Goal: Browse casually

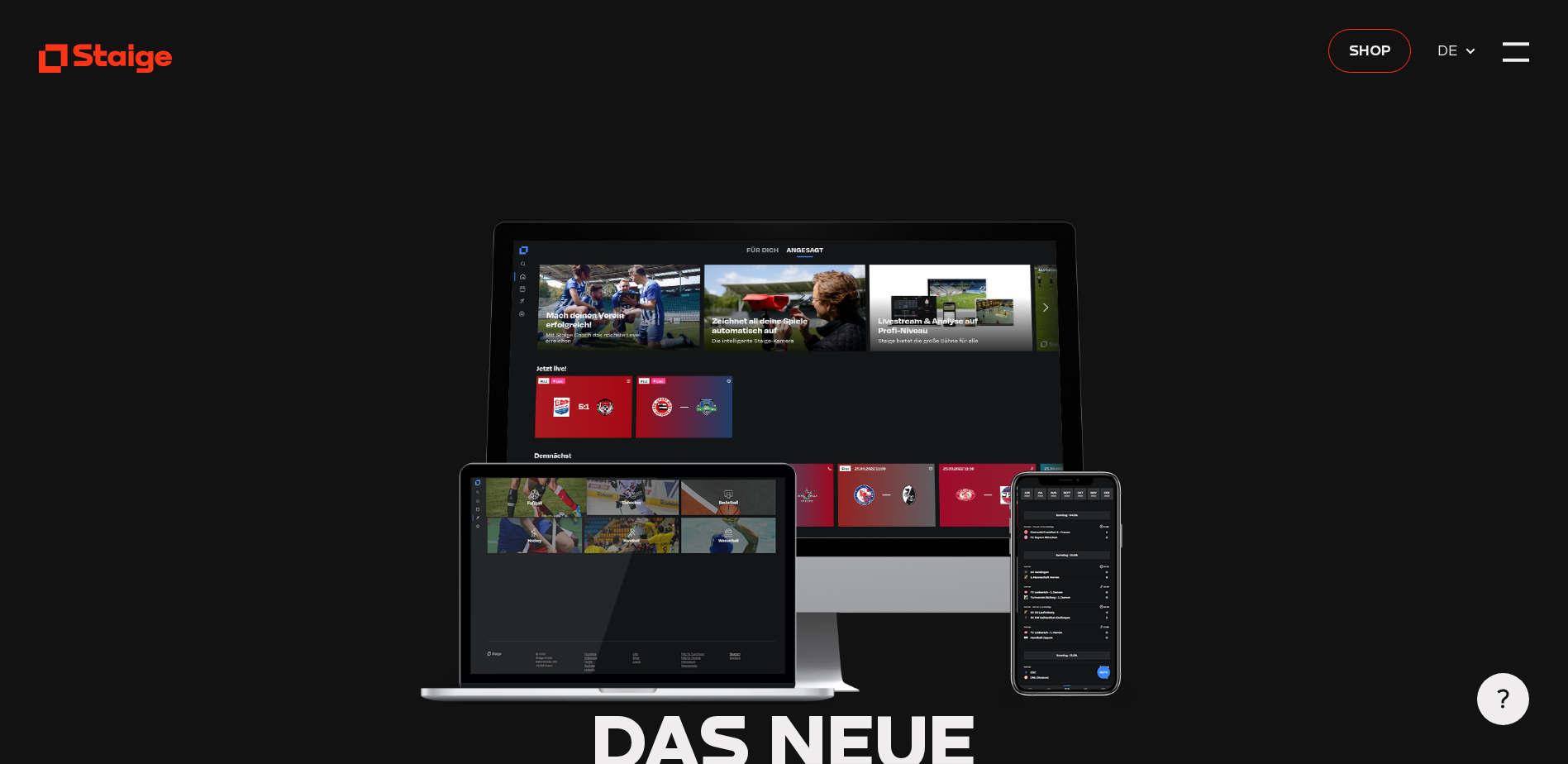
type input "0.8"
click at [104, 48] on icon at bounding box center [105, 58] width 133 height 32
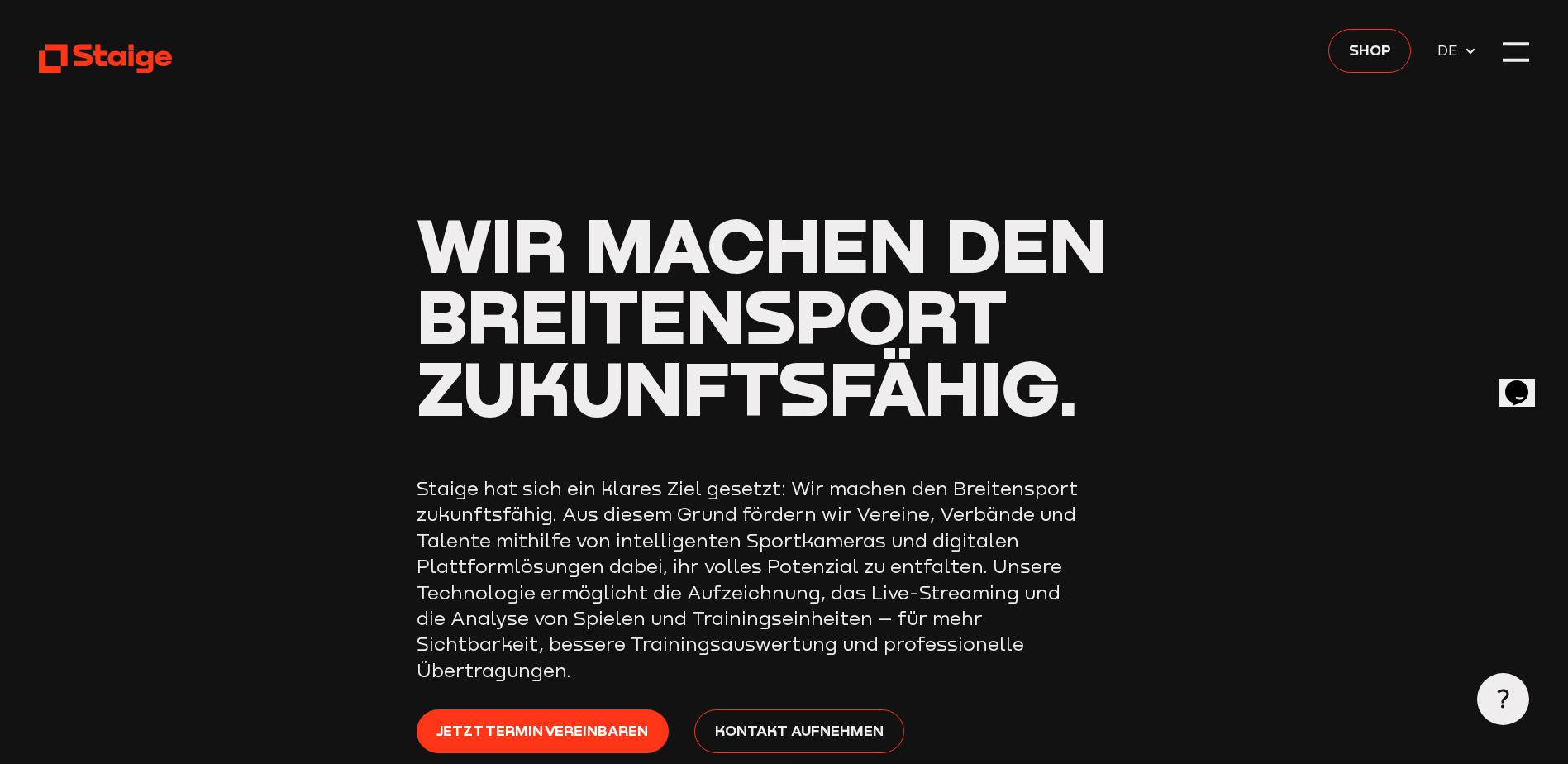
click at [114, 61] on use at bounding box center [105, 59] width 133 height 29
drag, startPoint x: 1501, startPoint y: 30, endPoint x: 1503, endPoint y: 44, distance: 14.1
click at [1503, 30] on header "Wir machen den Breitensport zukunftsfähig. Staige hat sich ein klares Ziel gese…" at bounding box center [784, 442] width 1490 height 884
click at [1503, 44] on div at bounding box center [1515, 42] width 26 height 4
